Goal: Register for event/course

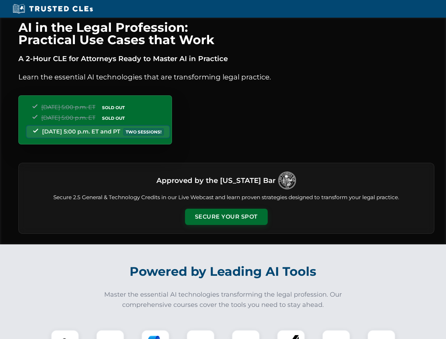
click at [226, 217] on button "Secure Your Spot" at bounding box center [226, 216] width 83 height 16
click at [65, 334] on img at bounding box center [65, 343] width 20 height 20
